Goal: Information Seeking & Learning: Stay updated

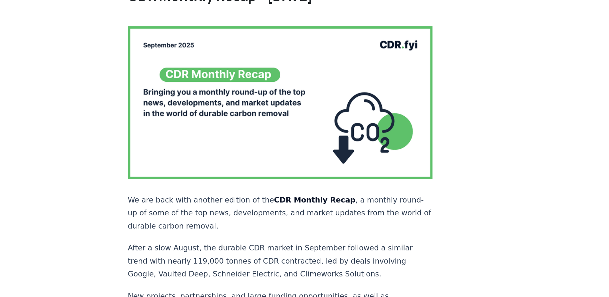
scroll to position [17, 0]
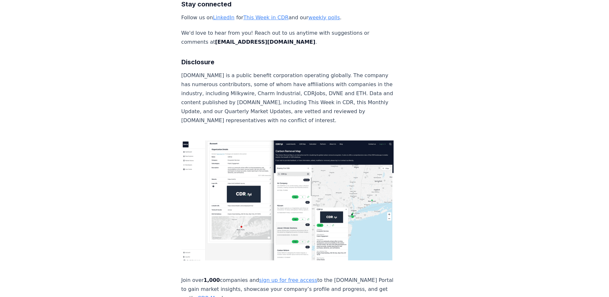
scroll to position [4409, 0]
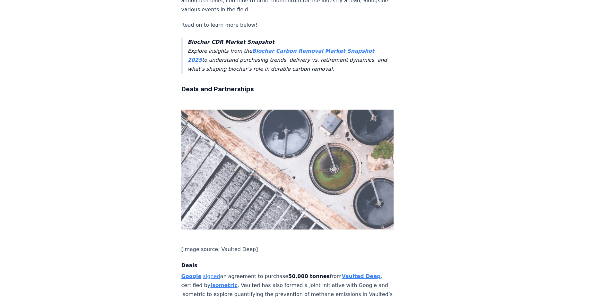
scroll to position [289, 0]
